Goal: Transaction & Acquisition: Purchase product/service

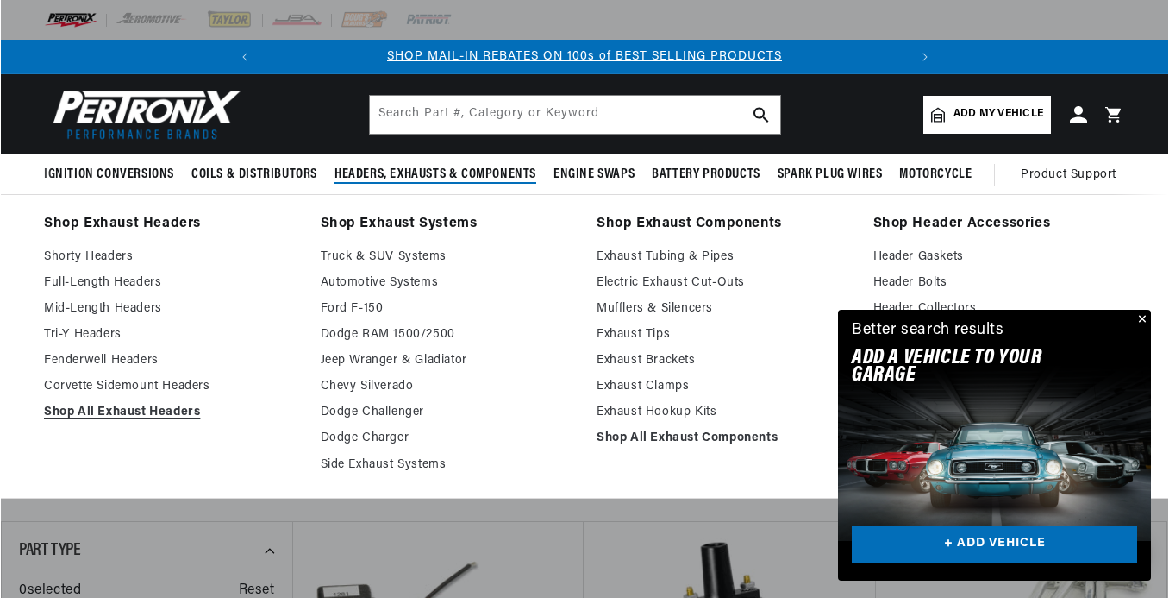
scroll to position [0, 644]
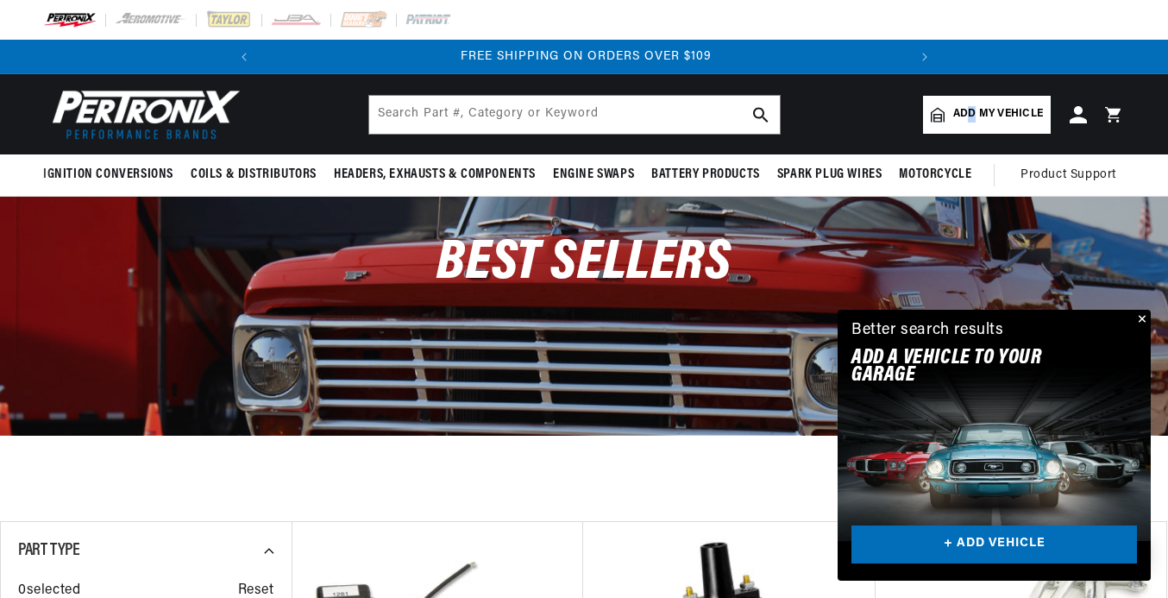
click at [973, 106] on span "Add my vehicle" at bounding box center [998, 114] width 90 height 16
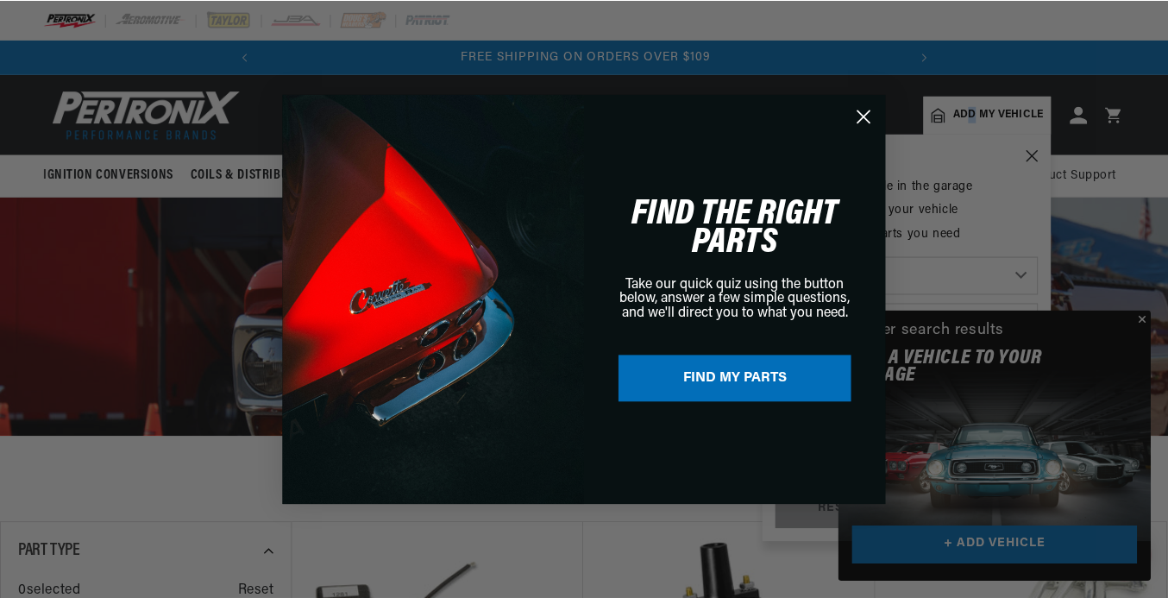
scroll to position [0, 0]
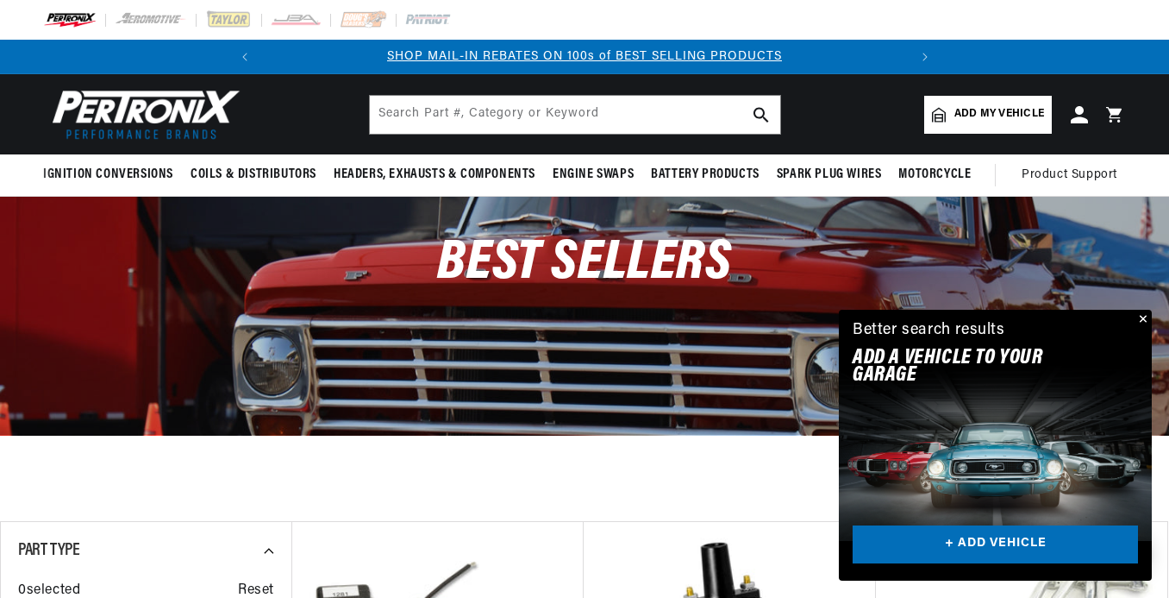
click at [1145, 314] on div "Close dialog FIND THE RIGHT PARTS Take our quick quiz using the button below, a…" at bounding box center [584, 299] width 1169 height 598
click at [1145, 308] on div "Best Sellers" at bounding box center [584, 272] width 1168 height 151
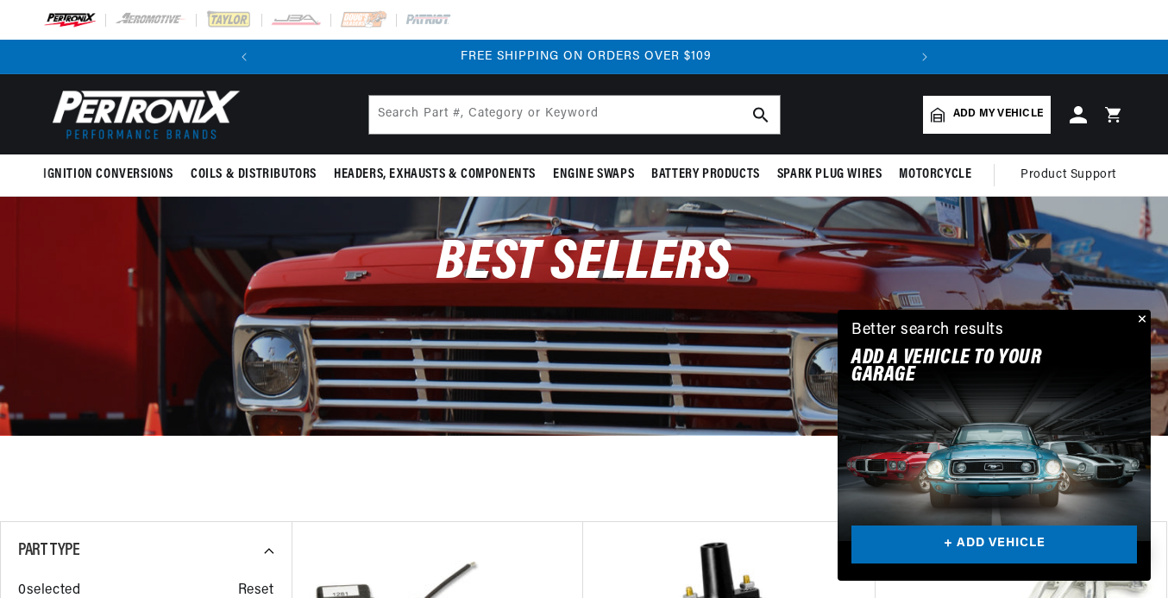
click at [1139, 311] on button "Close" at bounding box center [1140, 320] width 21 height 21
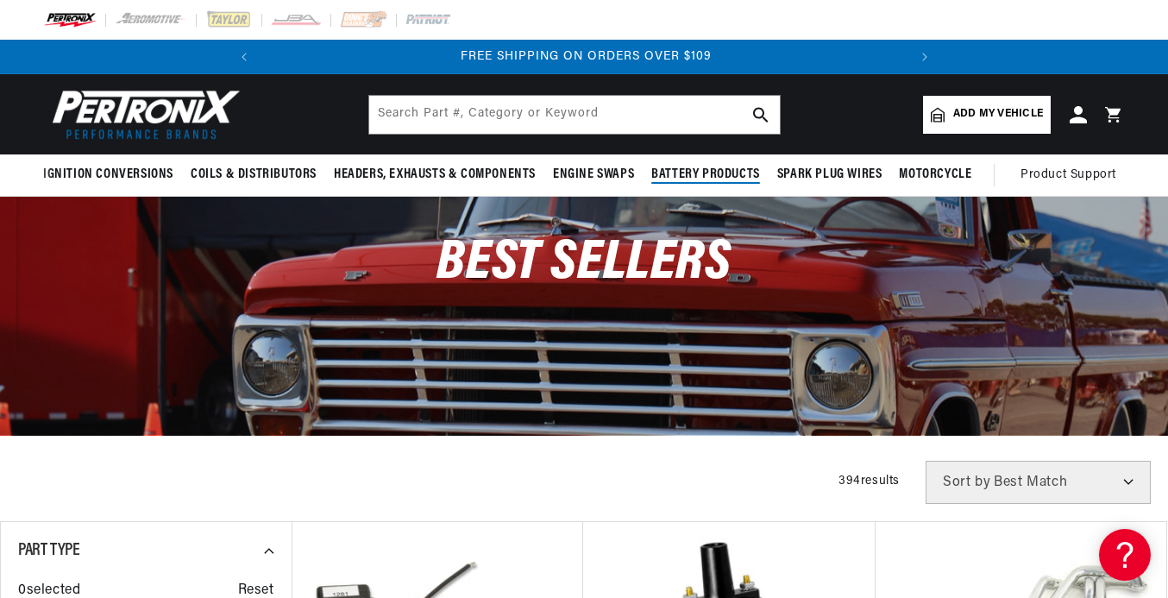
scroll to position [0, 0]
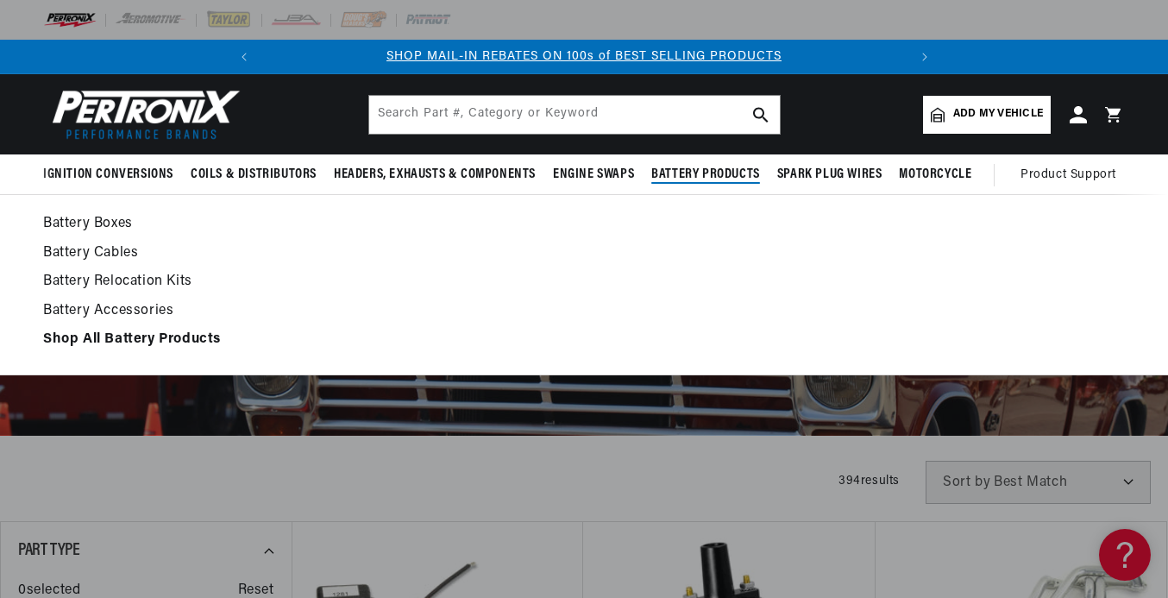
click at [714, 170] on span "Battery Products" at bounding box center [705, 175] width 109 height 18
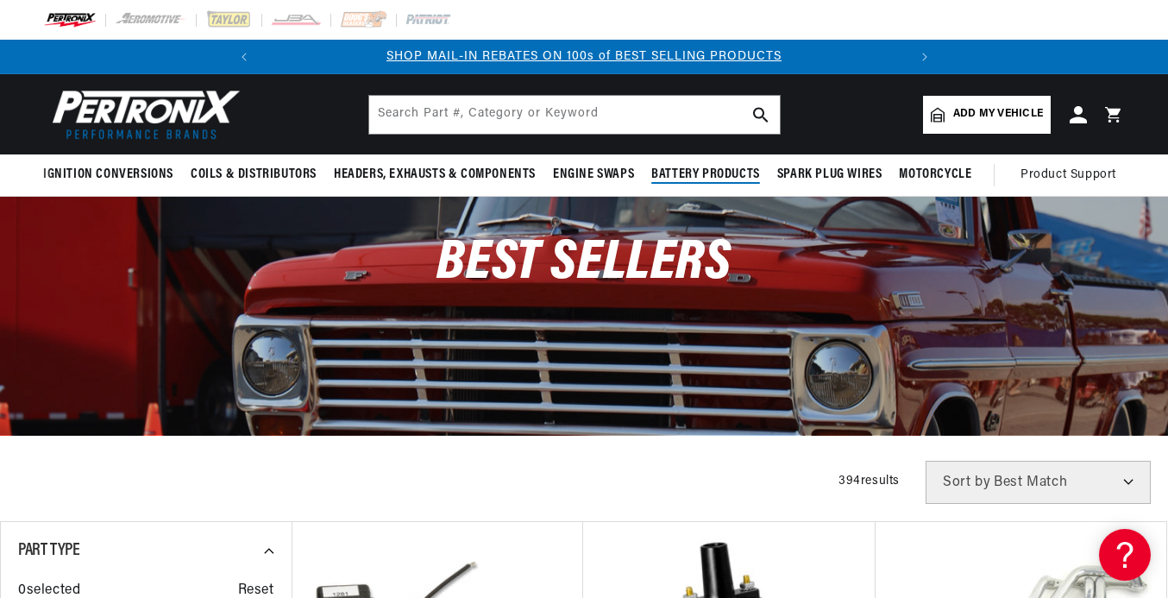
click at [716, 166] on span "Battery Products" at bounding box center [705, 175] width 109 height 18
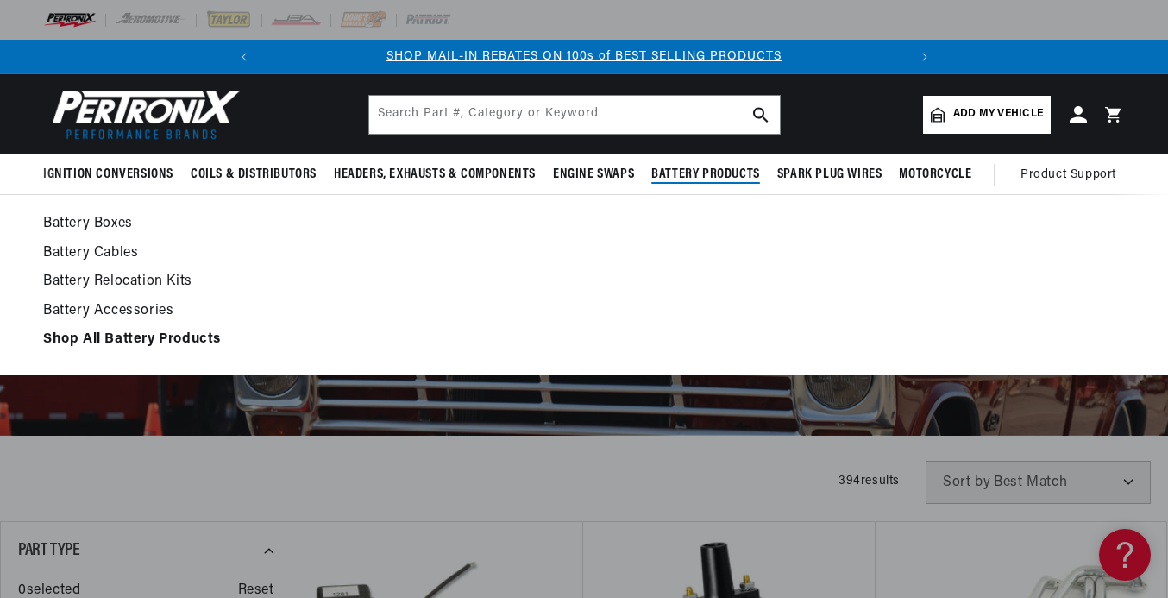
scroll to position [0, 644]
click at [191, 332] on strong "Shop All Battery Products" at bounding box center [132, 339] width 178 height 14
